Goal: Check status: Check status

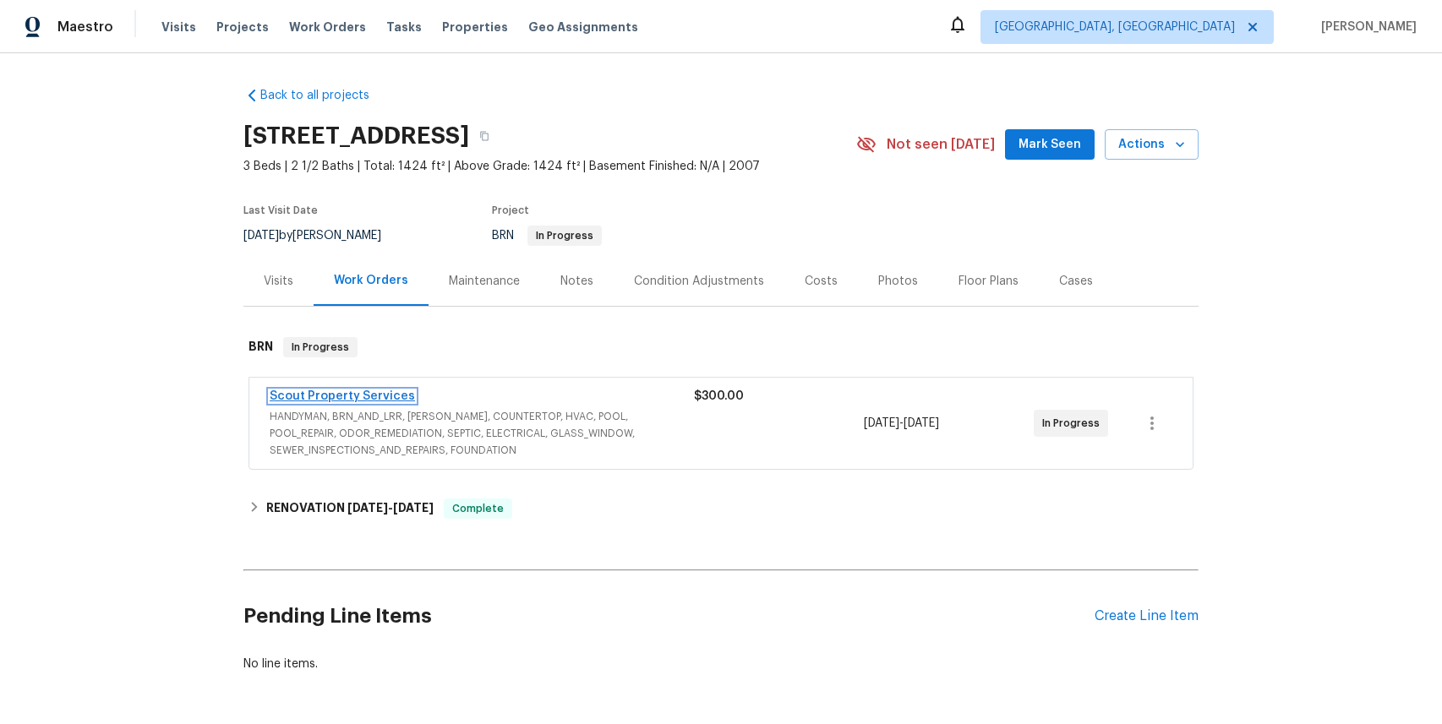
click at [352, 399] on link "Scout Property Services" at bounding box center [342, 396] width 145 height 12
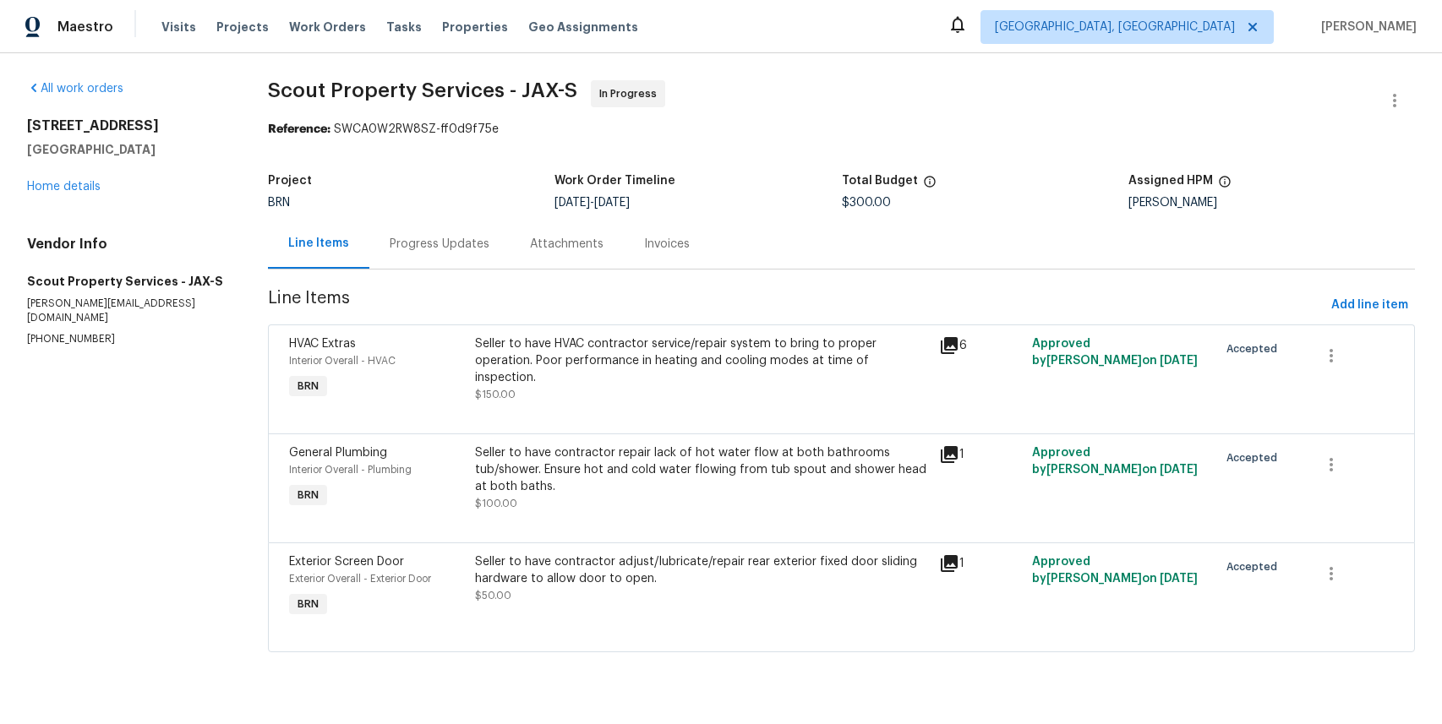
click at [421, 248] on div "Progress Updates" at bounding box center [440, 244] width 100 height 17
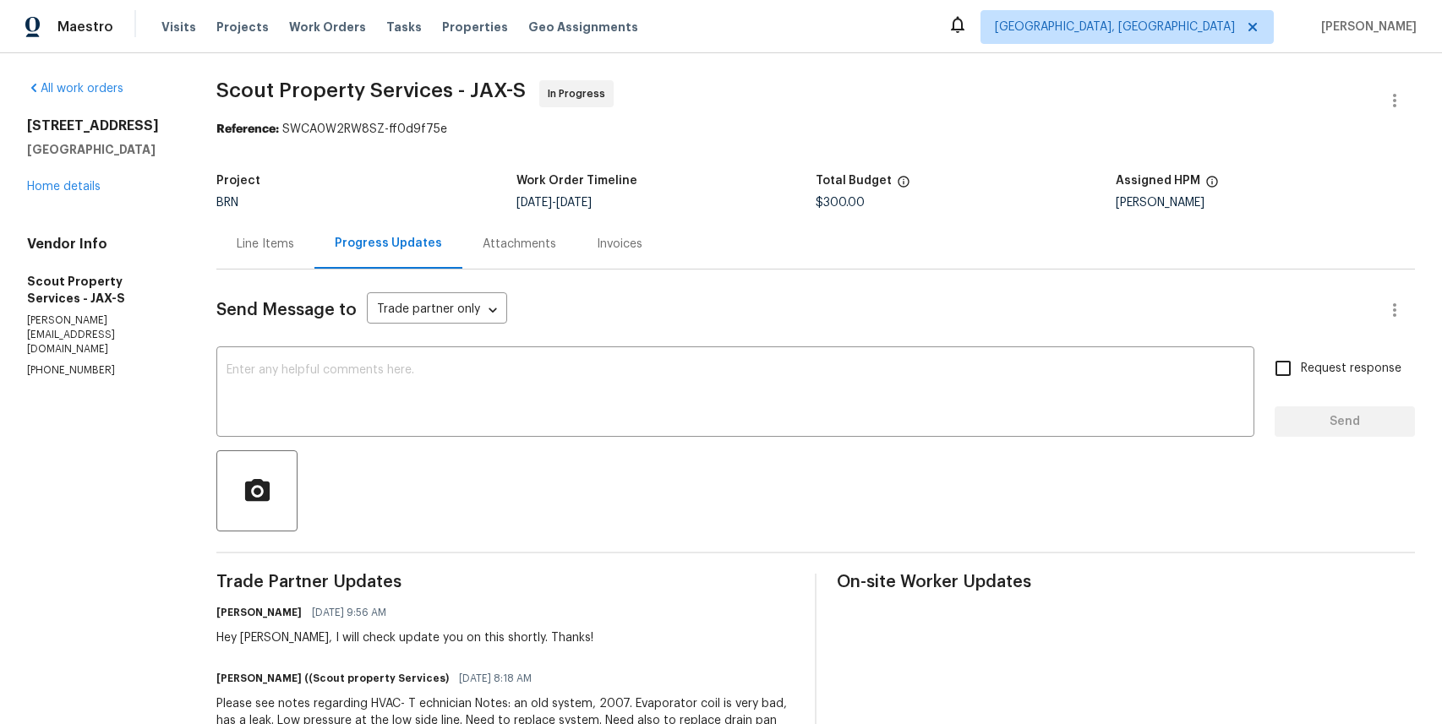
scroll to position [199, 0]
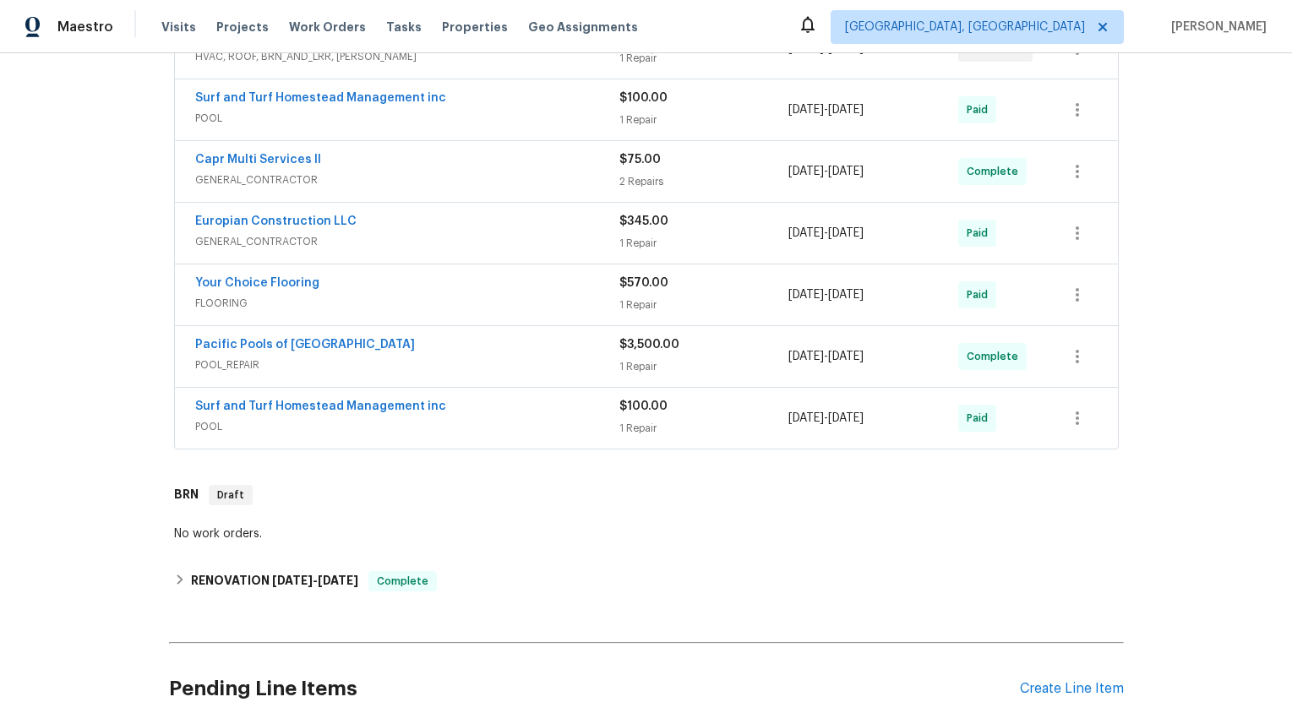
scroll to position [570, 0]
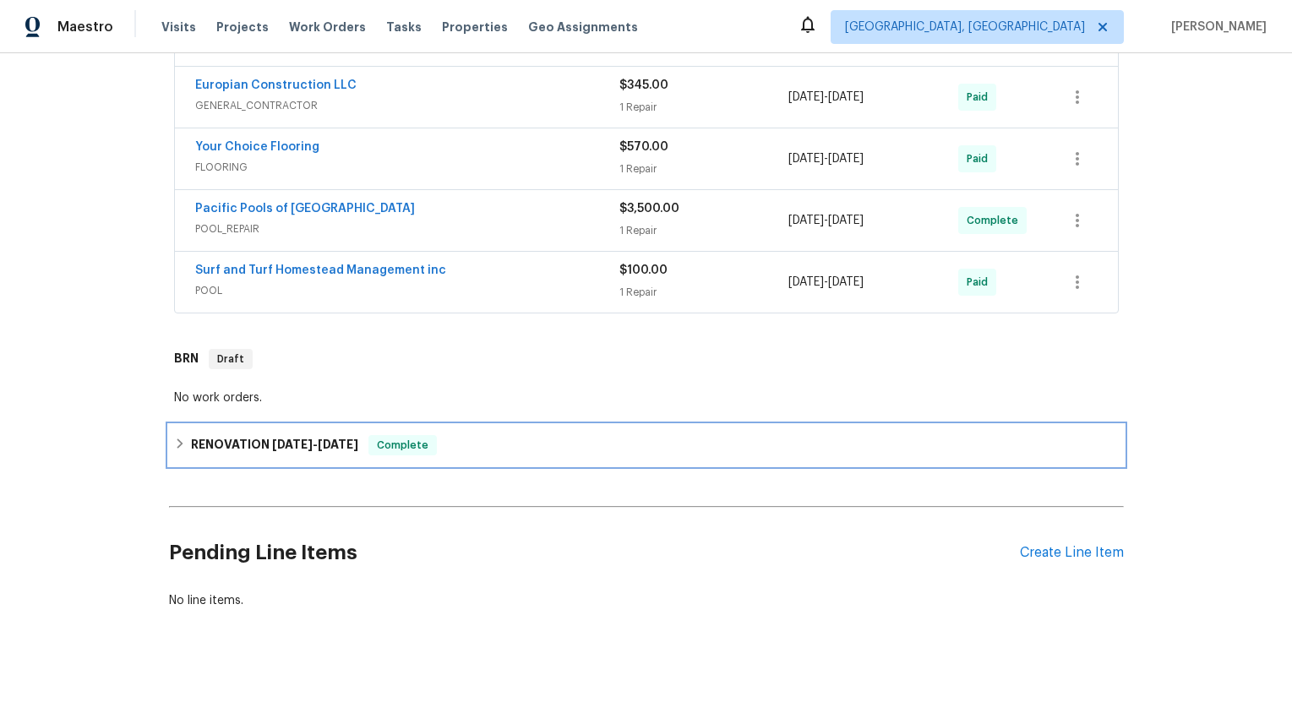
click at [297, 439] on span "[DATE]" at bounding box center [292, 445] width 41 height 12
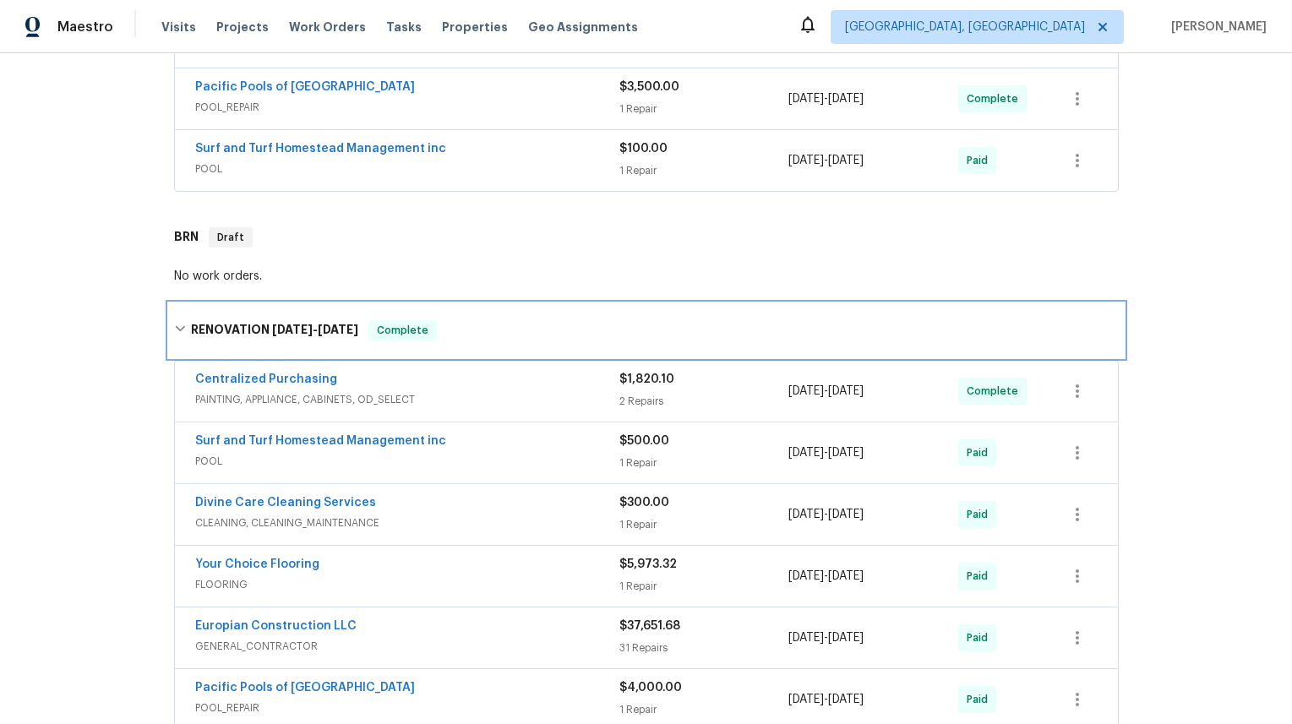
scroll to position [893, 0]
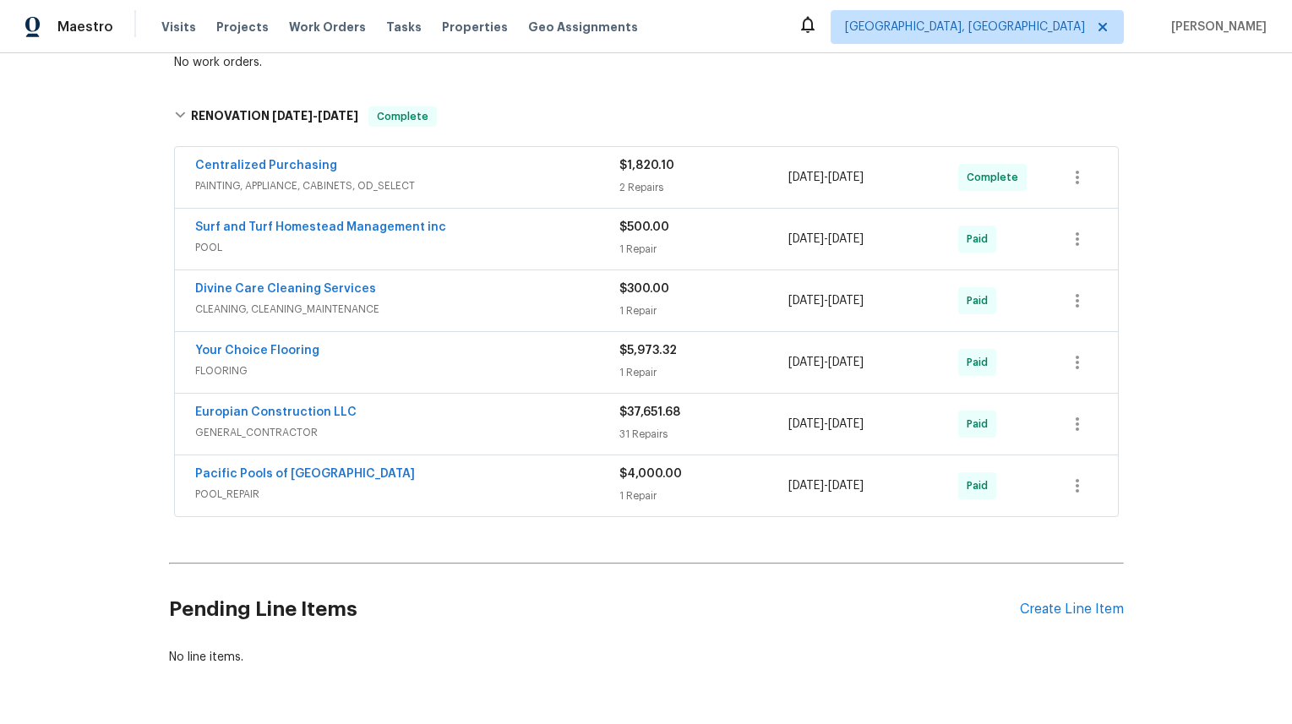
click at [264, 433] on span "GENERAL_CONTRACTOR" at bounding box center [407, 432] width 424 height 17
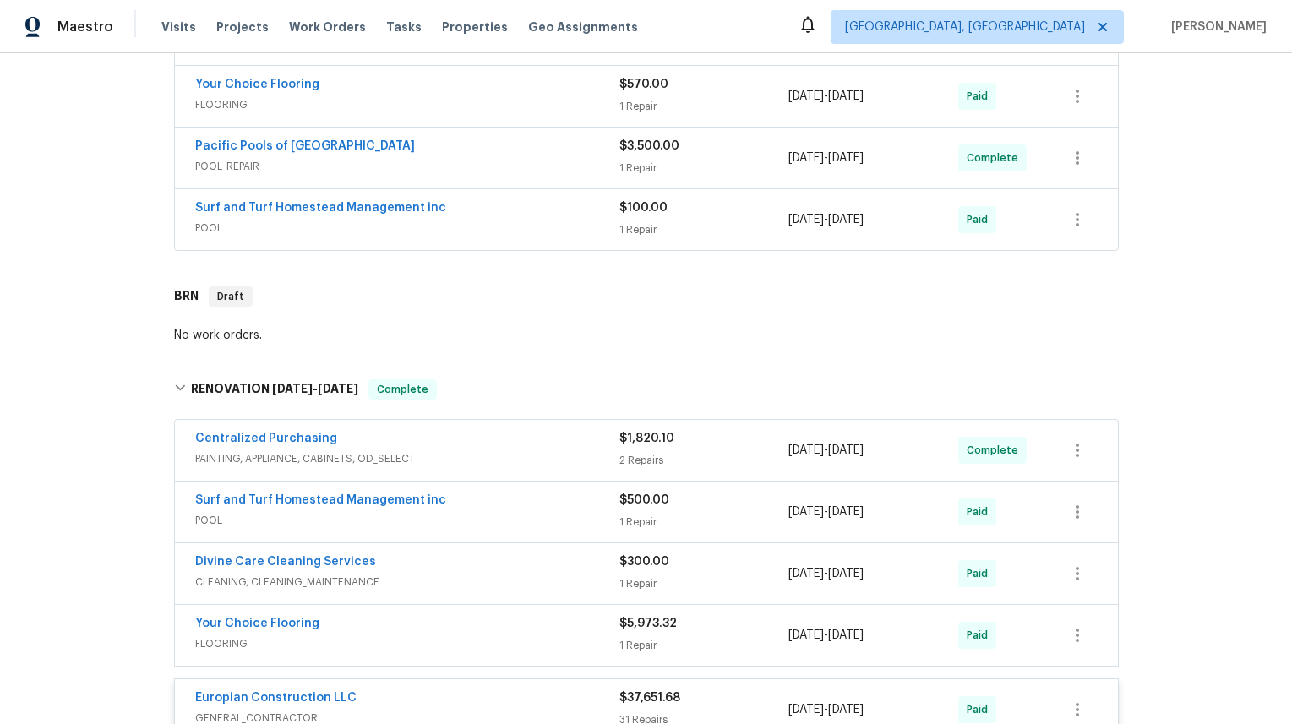
scroll to position [274, 0]
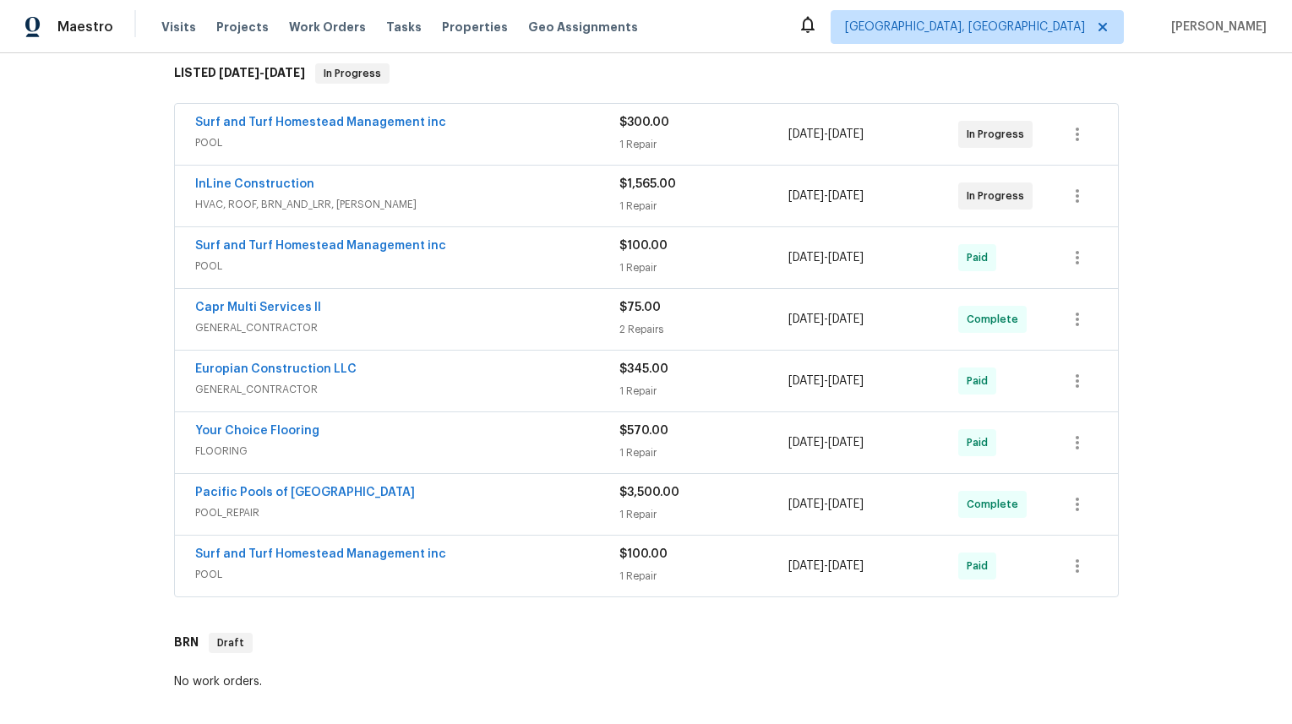
click at [226, 512] on span "POOL_REPAIR" at bounding box center [407, 512] width 424 height 17
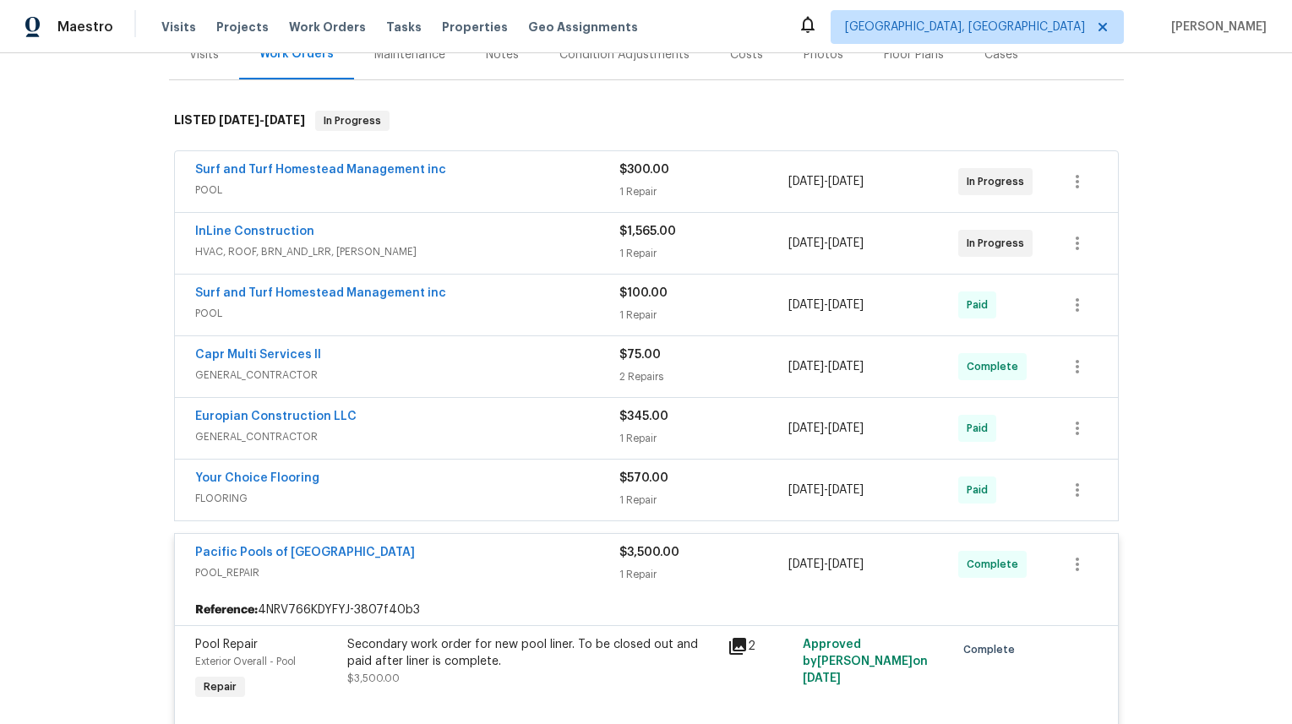
scroll to position [209, 0]
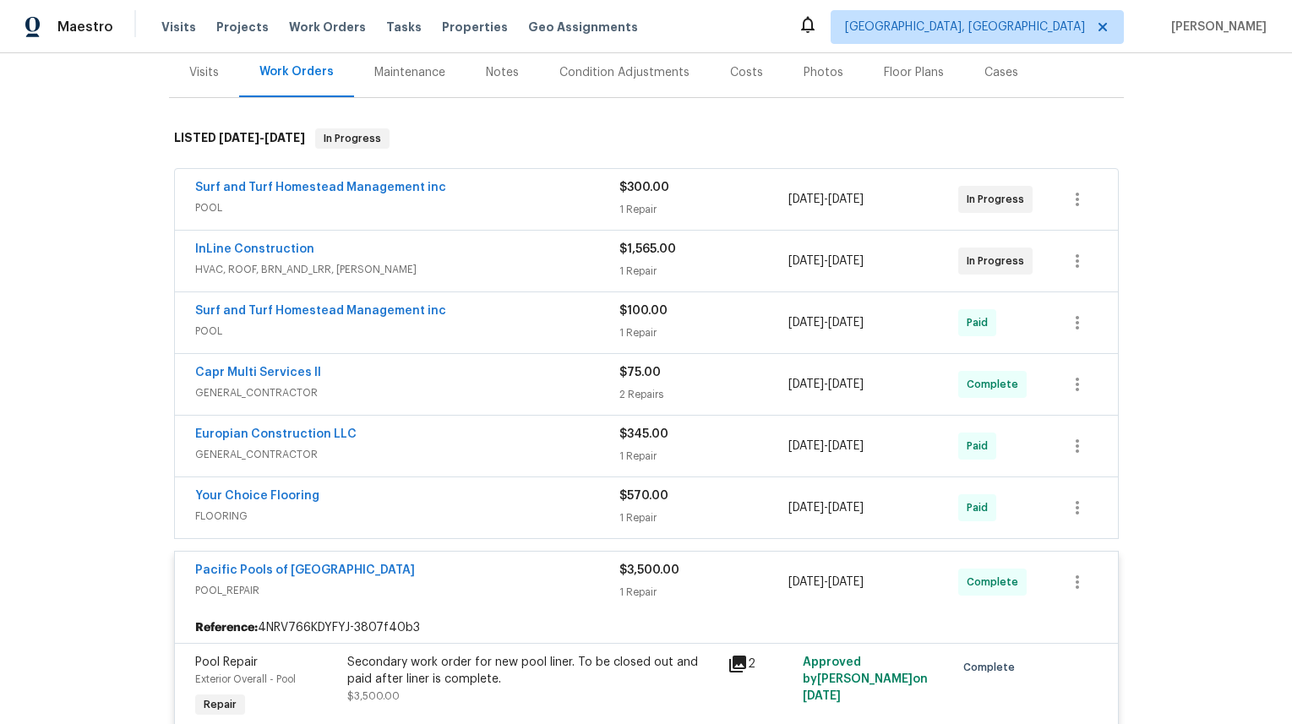
click at [274, 270] on span "HVAC, ROOF, BRN_AND_LRR, [PERSON_NAME]" at bounding box center [407, 269] width 424 height 17
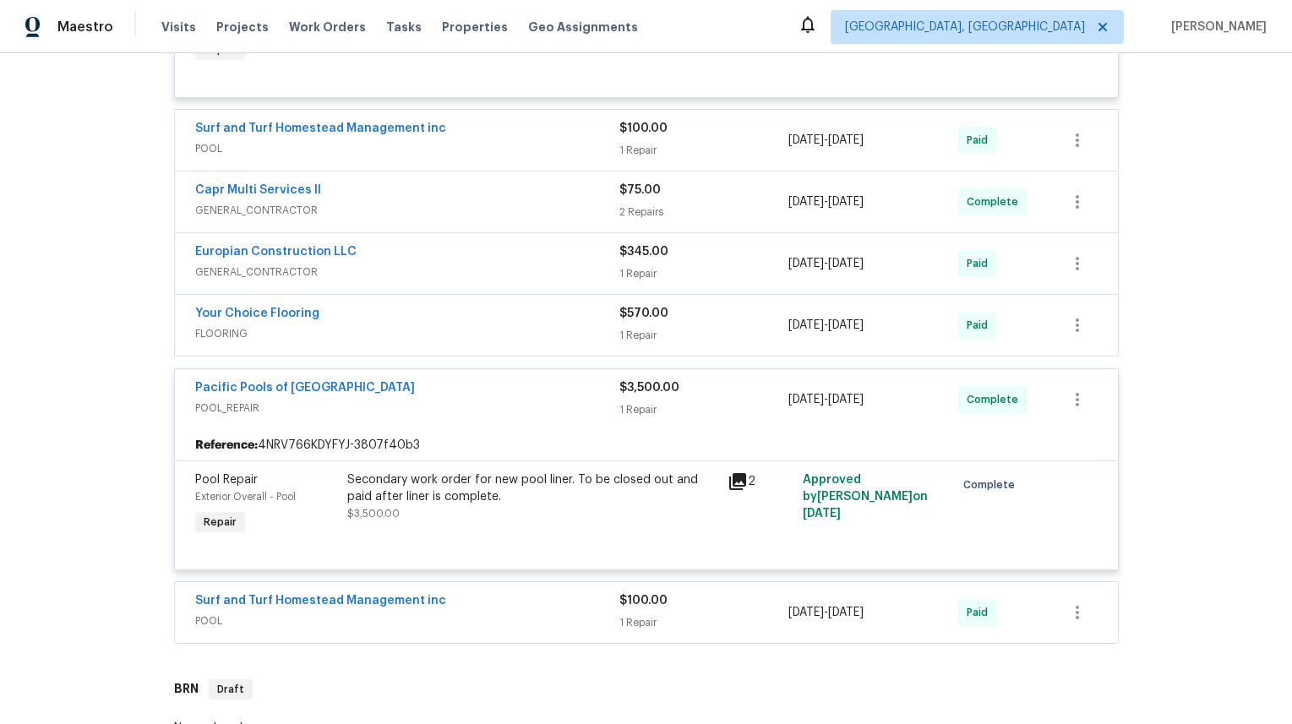
scroll to position [922, 0]
